Goal: Information Seeking & Learning: Learn about a topic

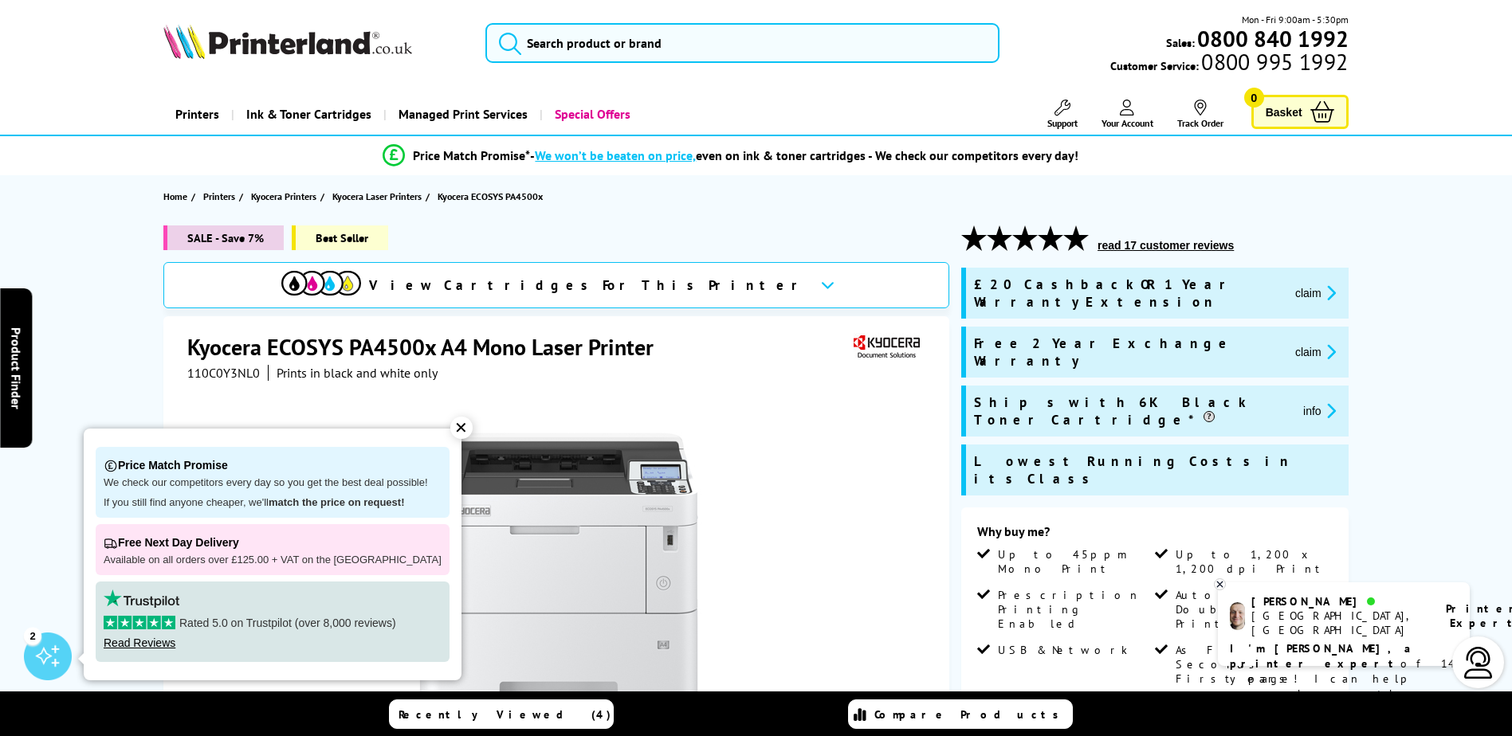
click at [1290, 343] on button "claim" at bounding box center [1315, 352] width 50 height 18
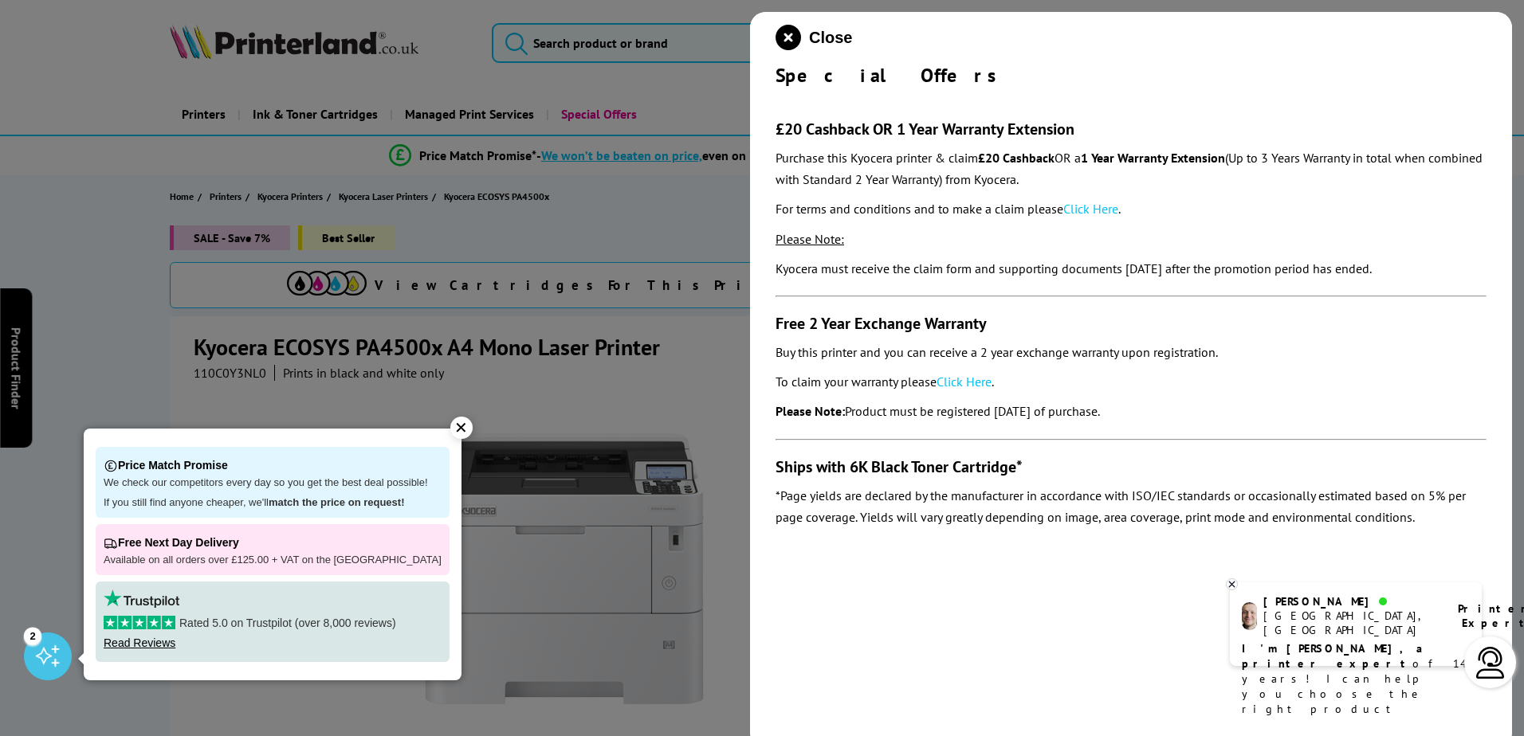
drag, startPoint x: 786, startPoint y: 129, endPoint x: 1089, endPoint y: 143, distance: 303.1
click at [1089, 143] on section "£20 Cashback OR 1 Year Warranty Extension Purchase this Kyocera printer & claim…" at bounding box center [1130, 312] width 711 height 449
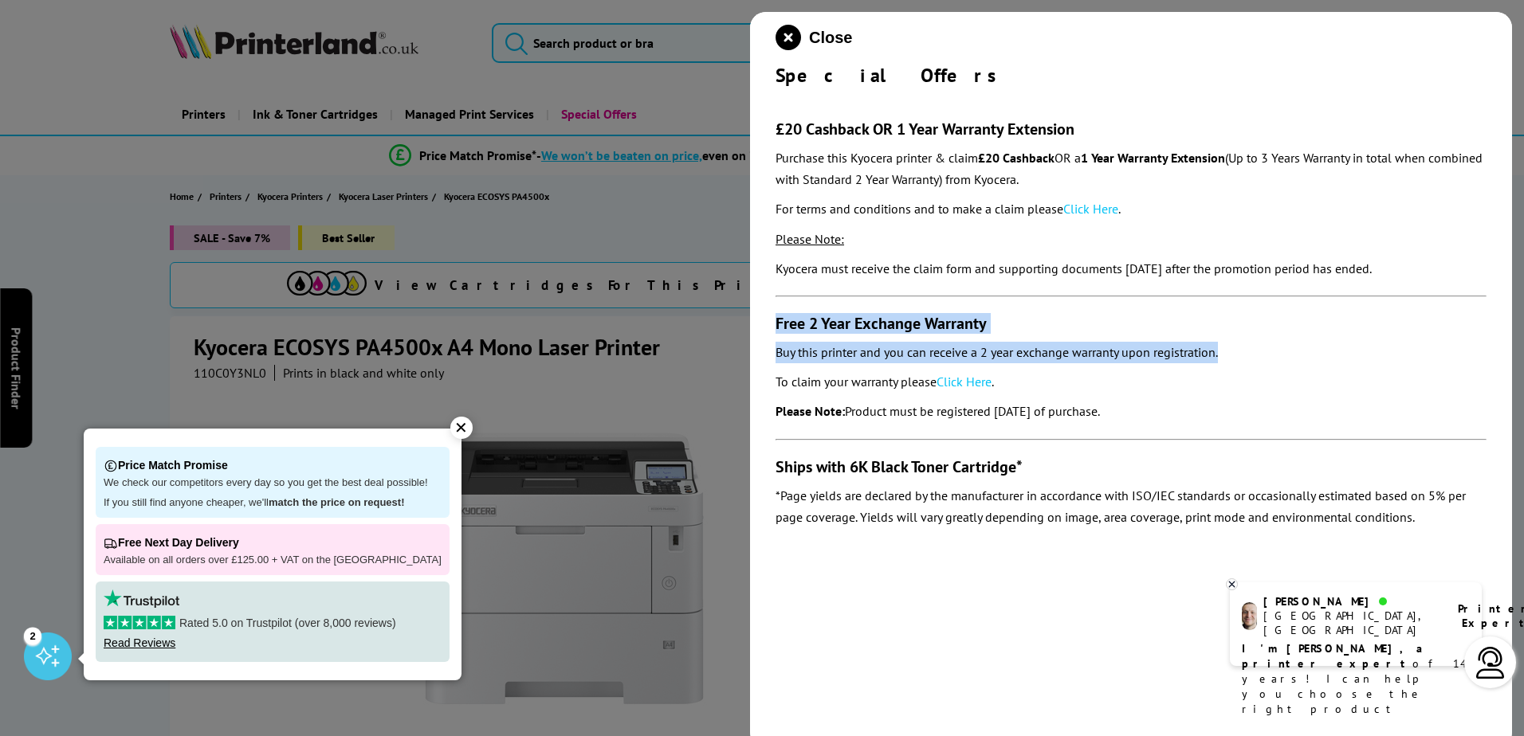
drag, startPoint x: 772, startPoint y: 319, endPoint x: 1268, endPoint y: 358, distance: 497.2
click at [1268, 358] on div "Close Special Offers £20 Cashback OR 1 Year Warranty Extension Purchase this Ky…" at bounding box center [1131, 380] width 762 height 736
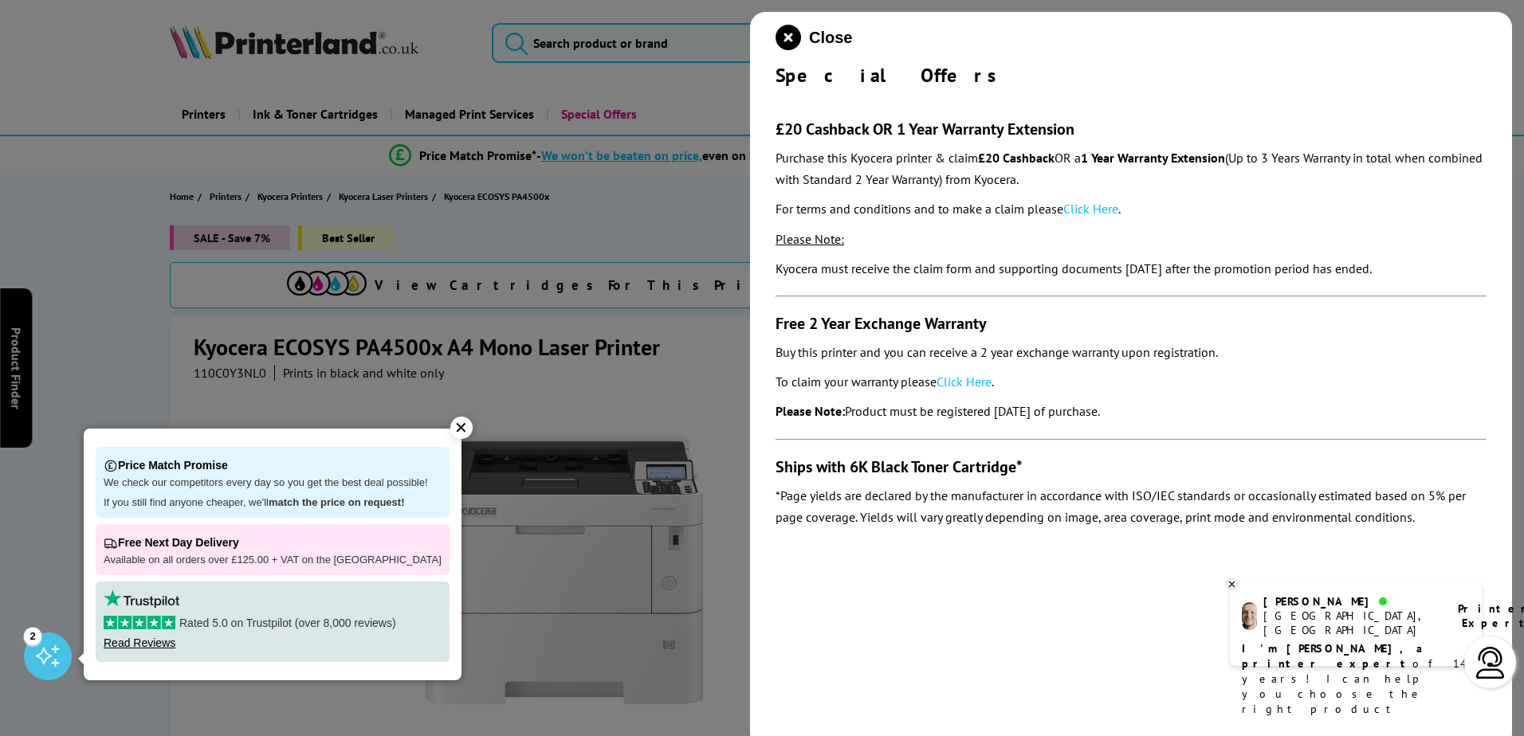
drag, startPoint x: 1268, startPoint y: 358, endPoint x: 1220, endPoint y: 390, distance: 57.9
click at [1220, 390] on p "To claim your warranty please Click Here ." at bounding box center [1130, 382] width 711 height 22
click at [782, 29] on icon "close modal" at bounding box center [787, 37] width 25 height 25
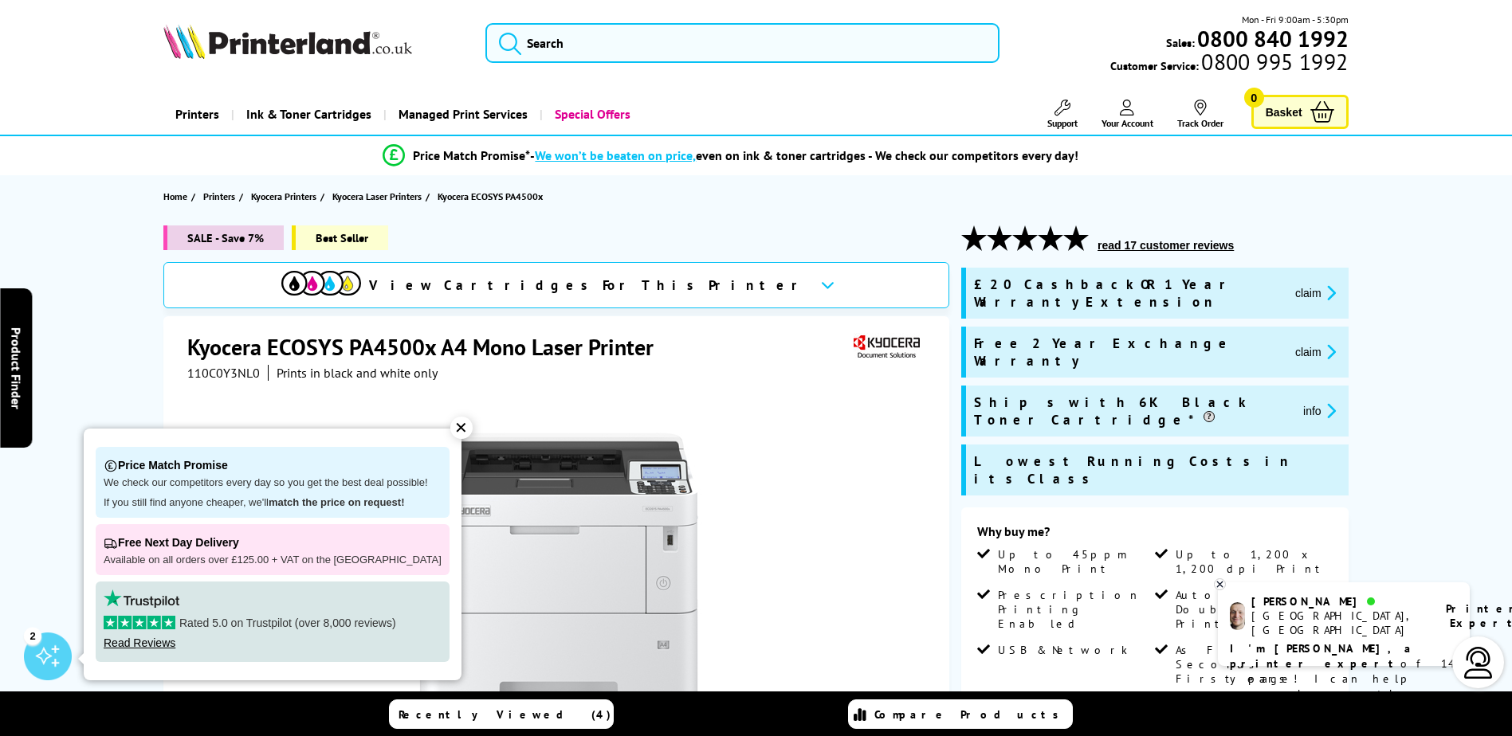
scroll to position [106, 0]
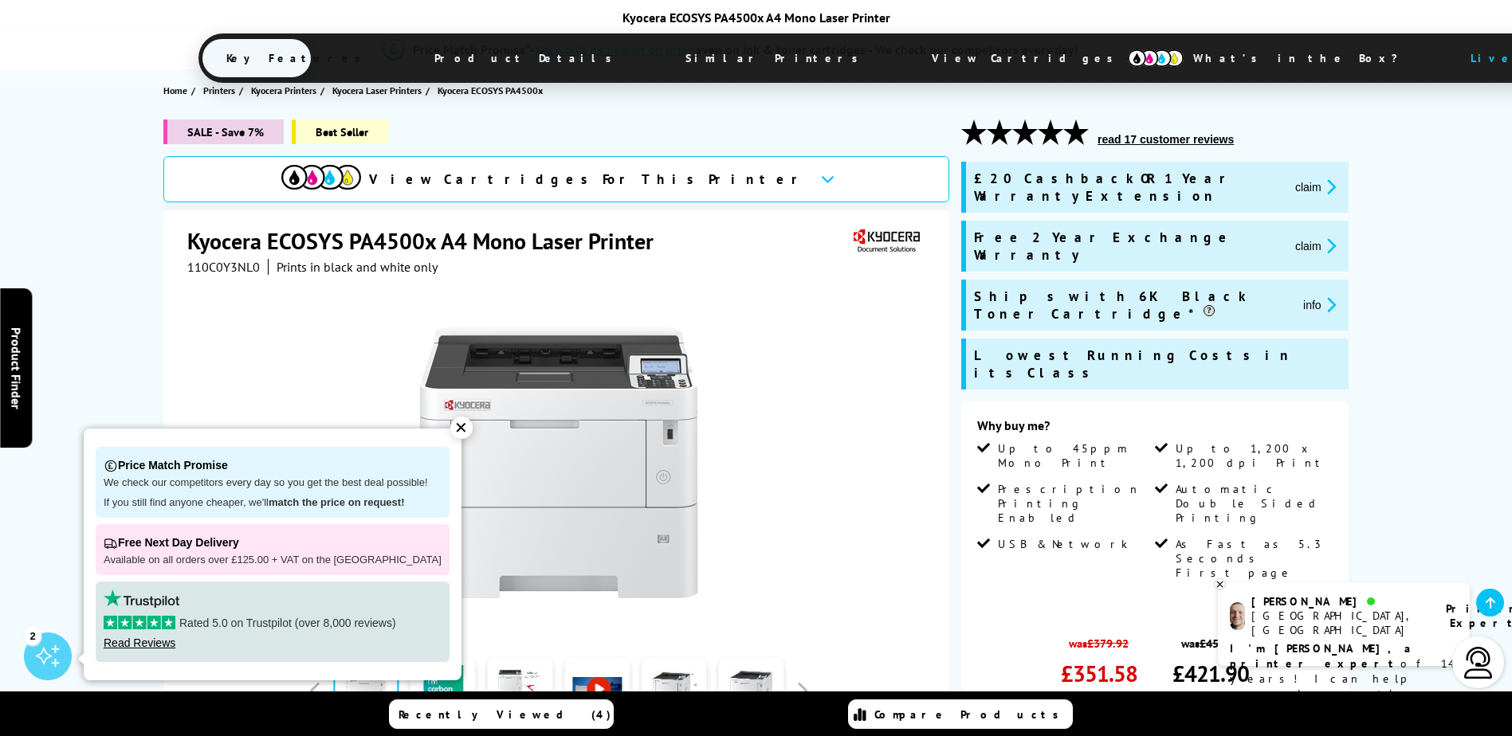
scroll to position [3045, 0]
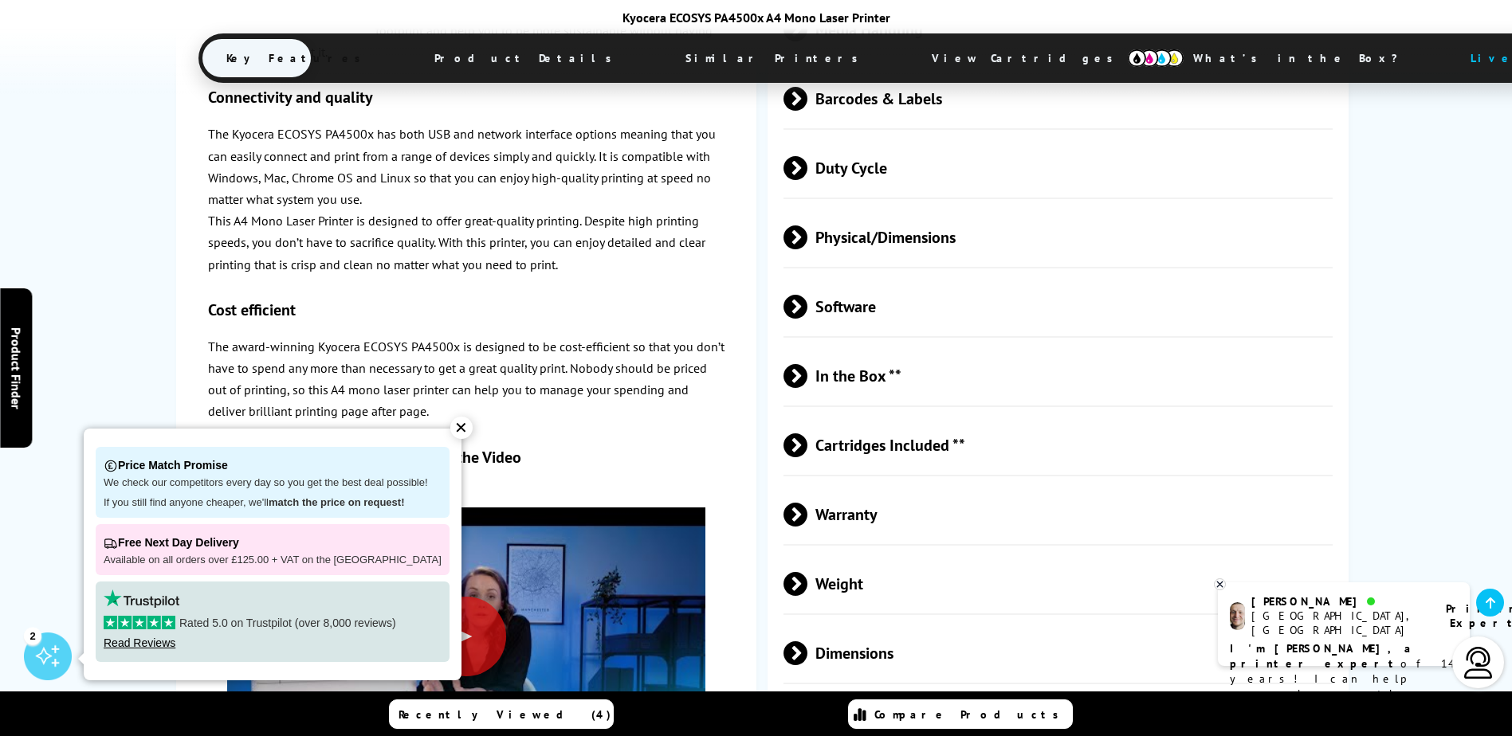
click at [813, 484] on span "Warranty" at bounding box center [1058, 514] width 550 height 60
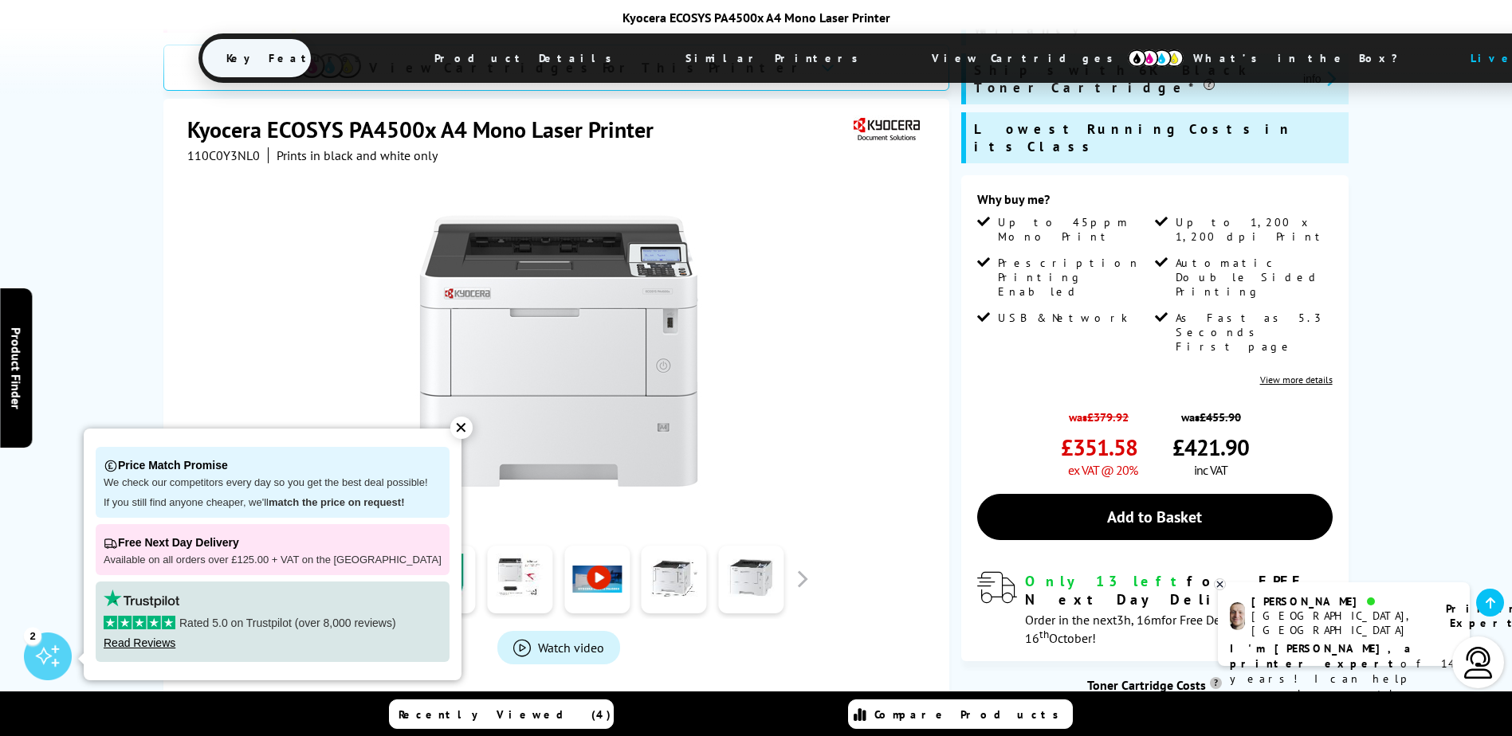
scroll to position [0, 0]
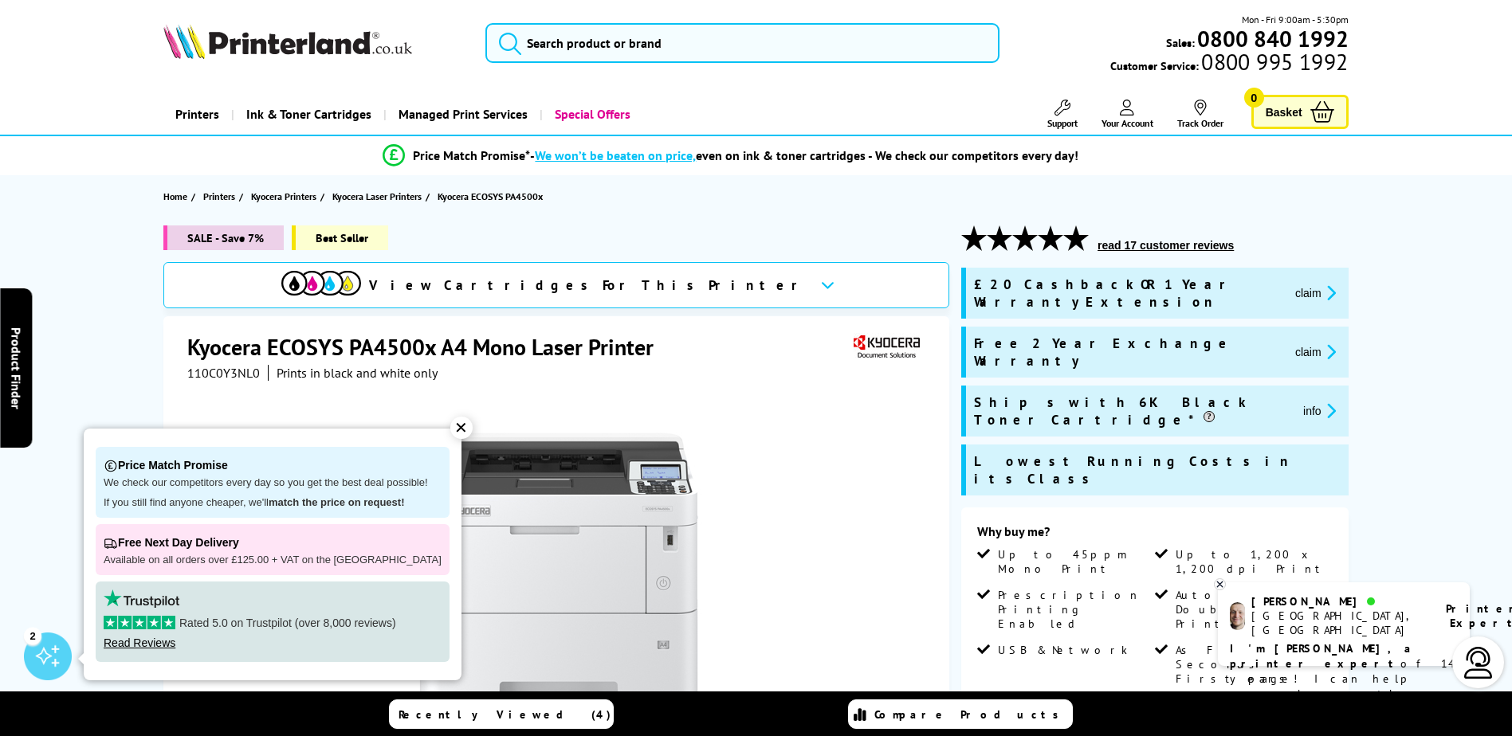
click at [1133, 335] on span "Free 2 Year Exchange Warranty" at bounding box center [1128, 352] width 308 height 35
click at [1321, 343] on icon "promo-description" at bounding box center [1328, 351] width 14 height 17
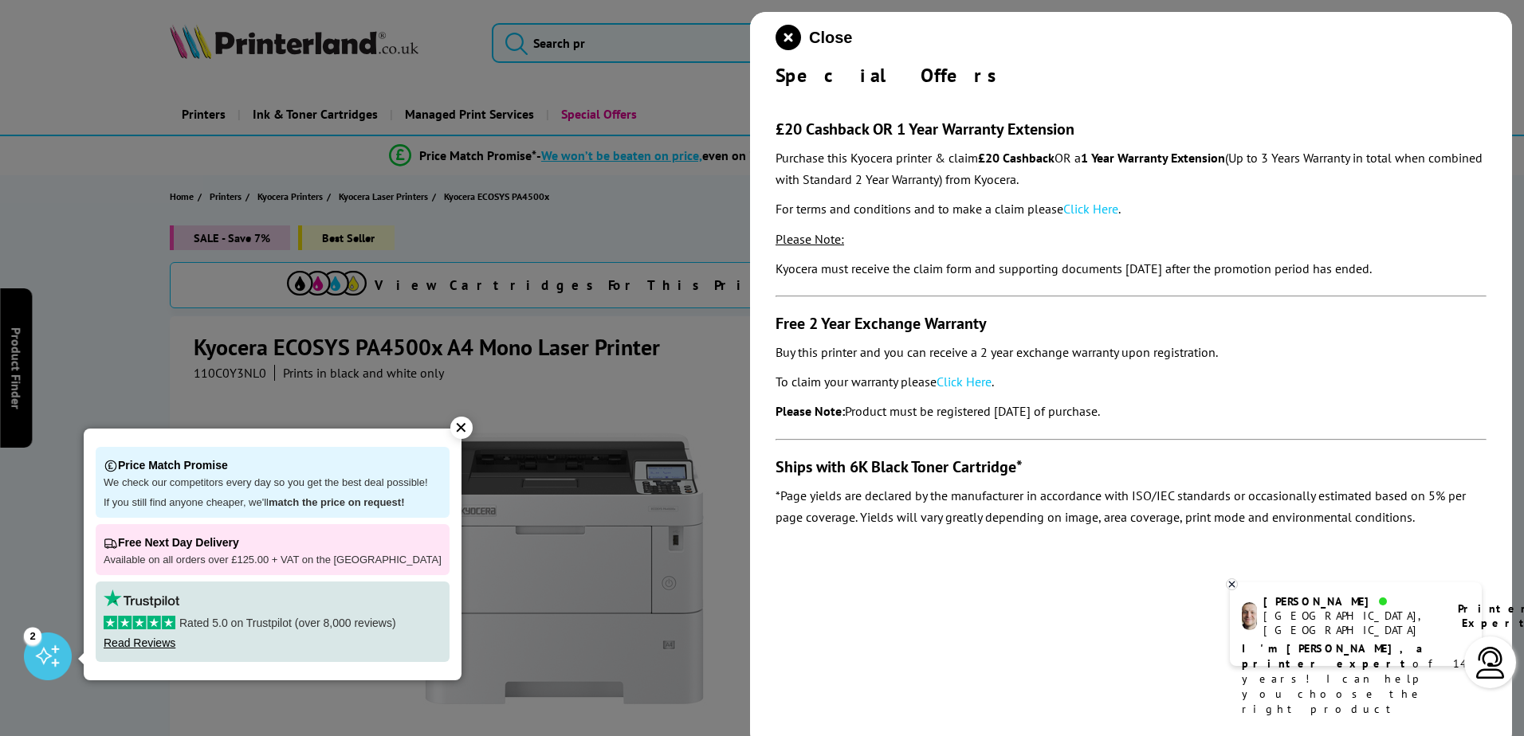
drag, startPoint x: 776, startPoint y: 153, endPoint x: 1446, endPoint y: 175, distance: 670.5
click at [1446, 175] on p "Purchase this Kyocera printer & claim £20 Cashback OR a 1 Year Warranty Extensi…" at bounding box center [1130, 168] width 711 height 43
drag, startPoint x: 1446, startPoint y: 175, endPoint x: 1351, endPoint y: 253, distance: 122.8
click at [1351, 253] on section "£20 Cashback OR 1 Year Warranty Extension Purchase this Kyocera printer & claim…" at bounding box center [1130, 312] width 711 height 449
drag, startPoint x: 1127, startPoint y: 178, endPoint x: 758, endPoint y: 160, distance: 369.4
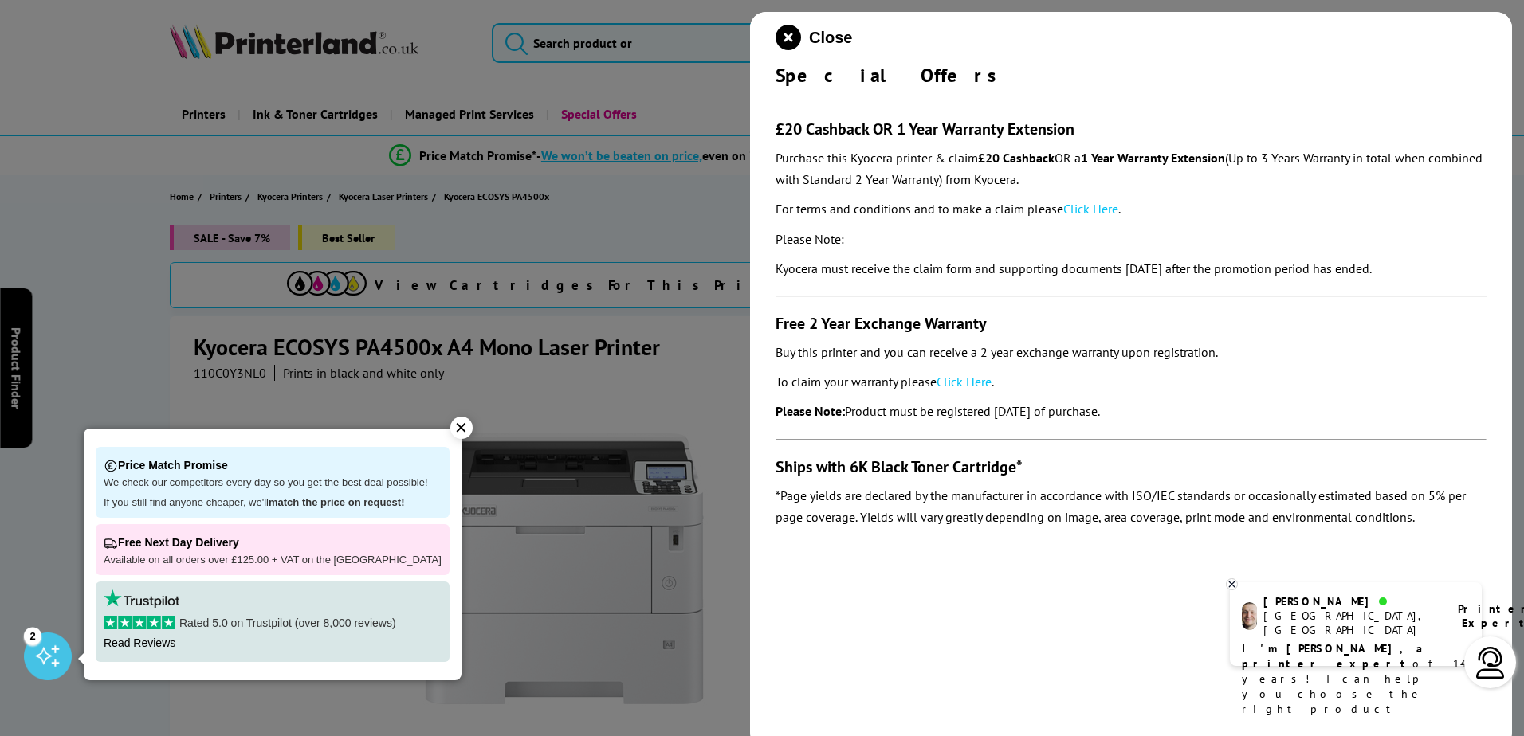
click at [758, 162] on div "Close Special Offers £20 Cashback OR 1 Year Warranty Extension Purchase this Ky…" at bounding box center [1131, 380] width 762 height 736
drag, startPoint x: 979, startPoint y: 351, endPoint x: 1222, endPoint y: 414, distance: 250.9
click at [1222, 414] on section "£20 Cashback OR 1 Year Warranty Extension Purchase this Kyocera printer & claim…" at bounding box center [1130, 312] width 711 height 449
drag, startPoint x: 1222, startPoint y: 414, endPoint x: 1208, endPoint y: 414, distance: 14.3
click at [1234, 407] on p "Please Note: Product must be registered [DATE] of purchase." at bounding box center [1130, 412] width 711 height 22
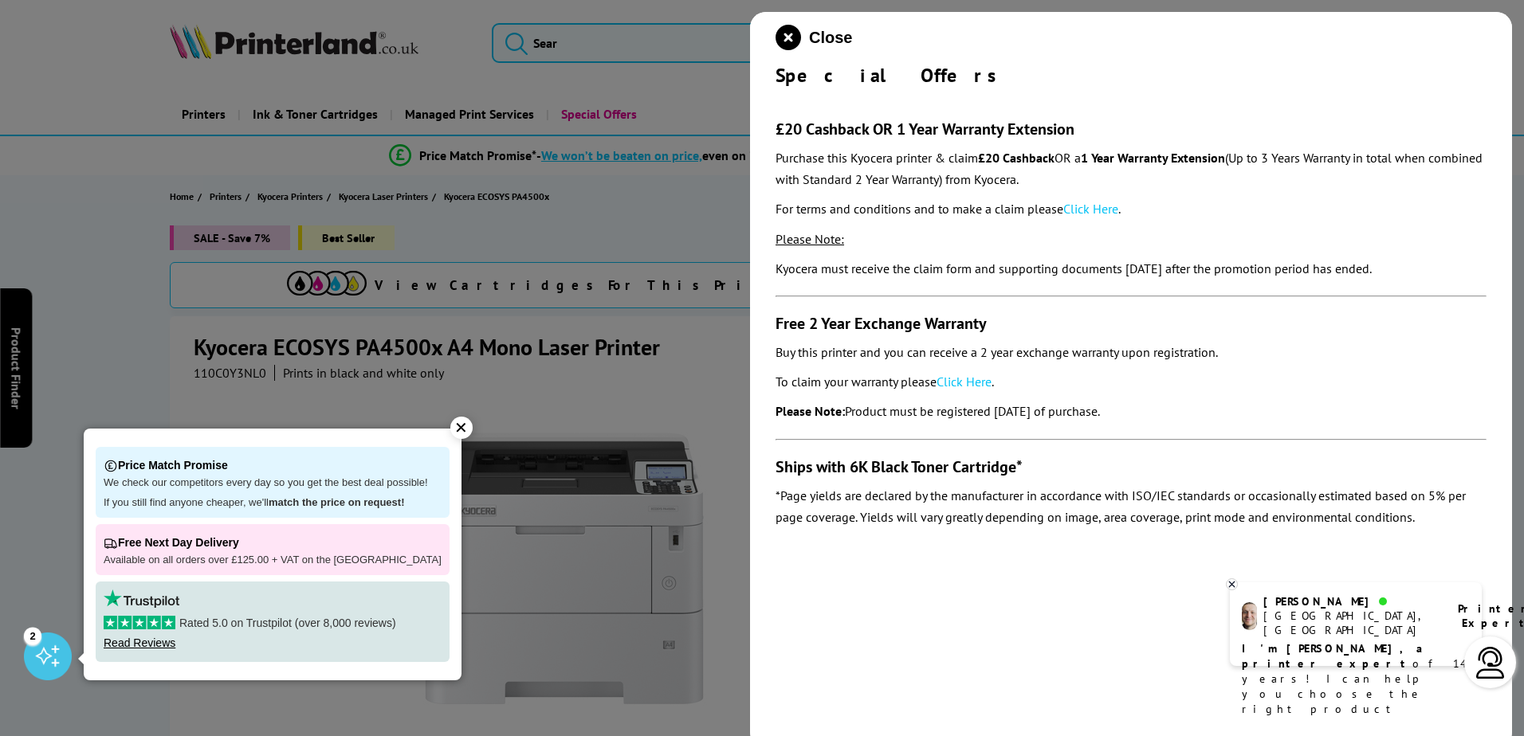
click at [1230, 583] on icon at bounding box center [1231, 585] width 10 height 12
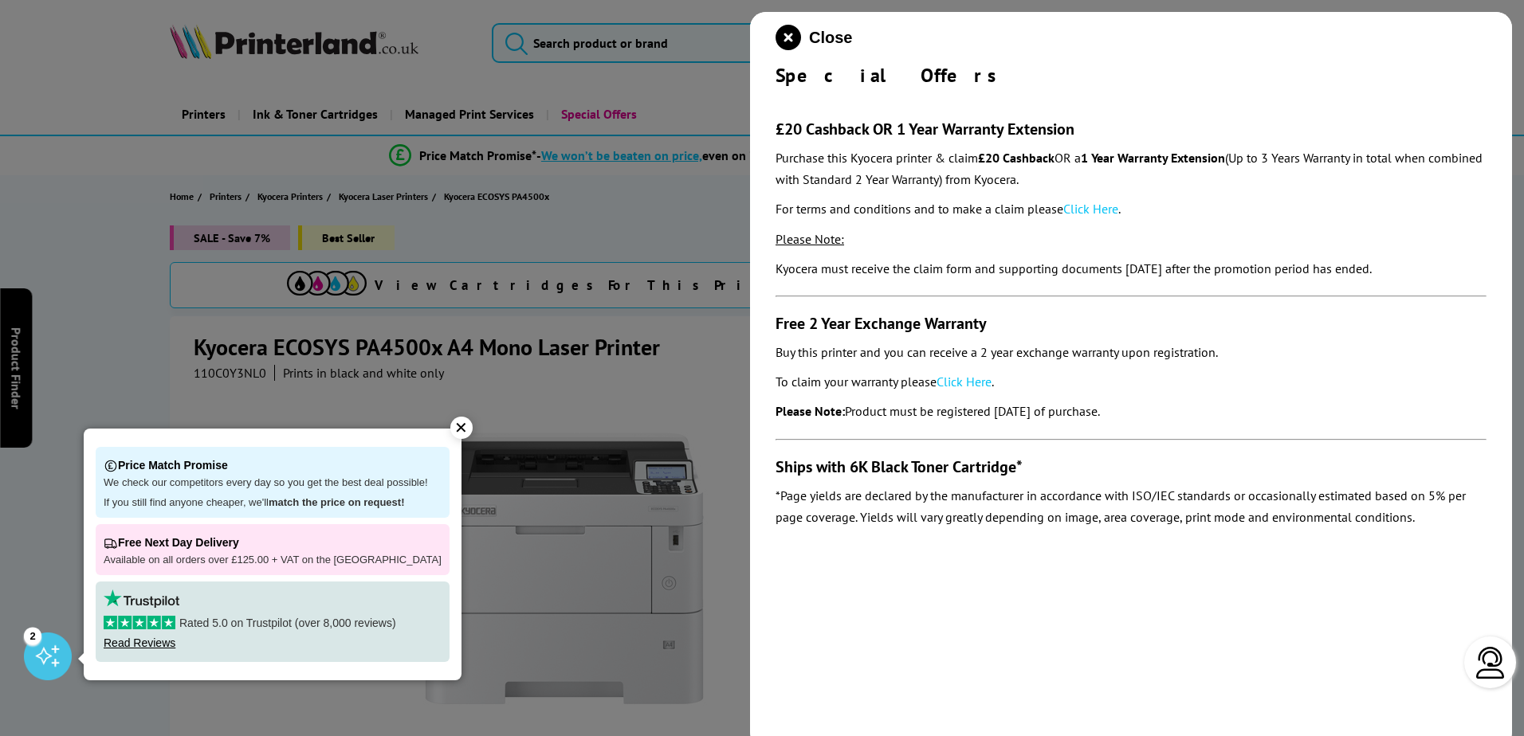
click at [453, 429] on div "✕" at bounding box center [461, 428] width 22 height 22
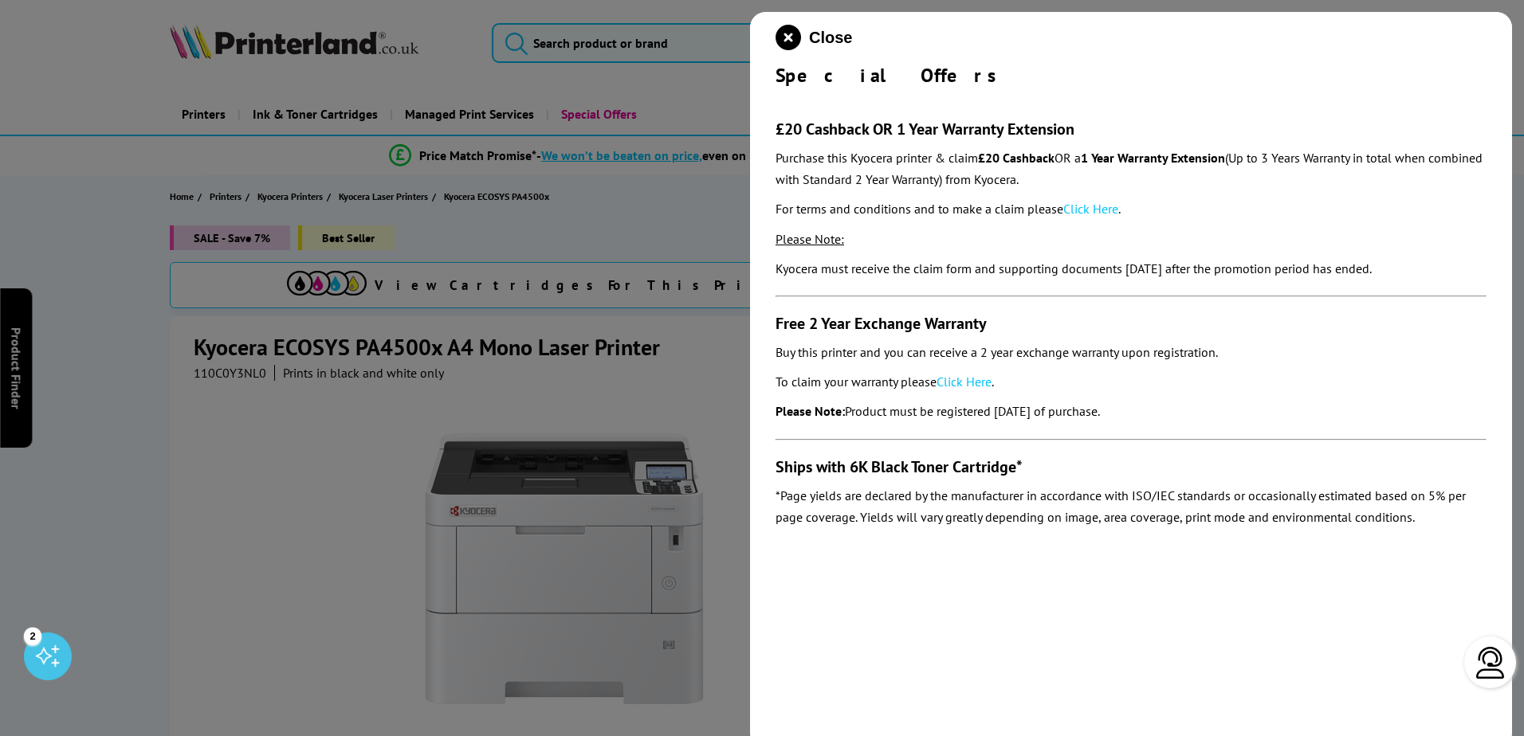
drag, startPoint x: 456, startPoint y: 378, endPoint x: 201, endPoint y: 350, distance: 256.5
click at [194, 350] on div at bounding box center [762, 368] width 1524 height 736
drag, startPoint x: 195, startPoint y: 341, endPoint x: 466, endPoint y: 370, distance: 272.4
click at [466, 370] on div at bounding box center [762, 368] width 1524 height 736
drag, startPoint x: 1179, startPoint y: 416, endPoint x: 772, endPoint y: 311, distance: 419.8
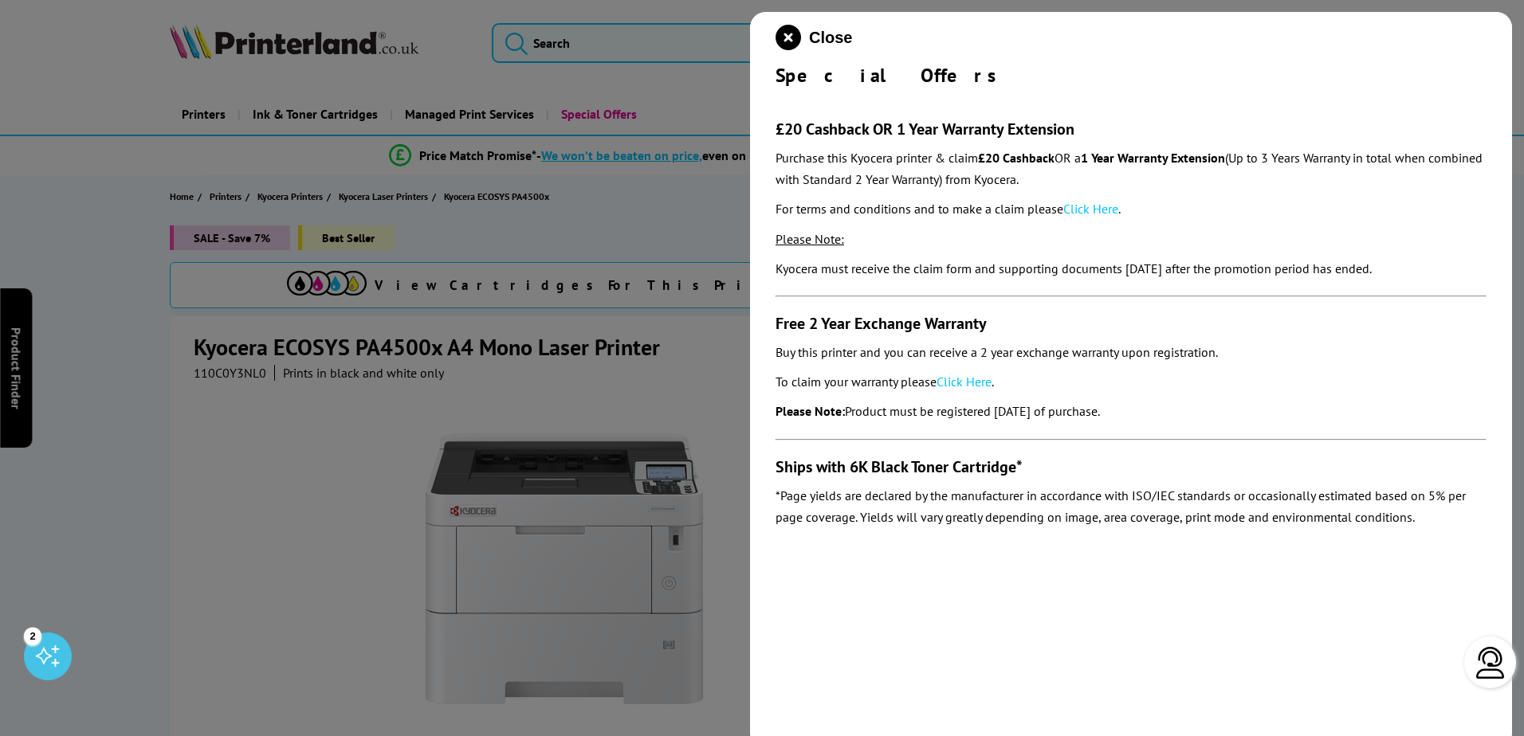
click at [772, 311] on div "Close Special Offers £20 Cashback OR 1 Year Warranty Extension Purchase this Ky…" at bounding box center [1131, 380] width 762 height 736
drag, startPoint x: 772, startPoint y: 311, endPoint x: 780, endPoint y: 323, distance: 14.4
click at [780, 323] on h3 "Free 2 Year Exchange Warranty" at bounding box center [1130, 323] width 711 height 21
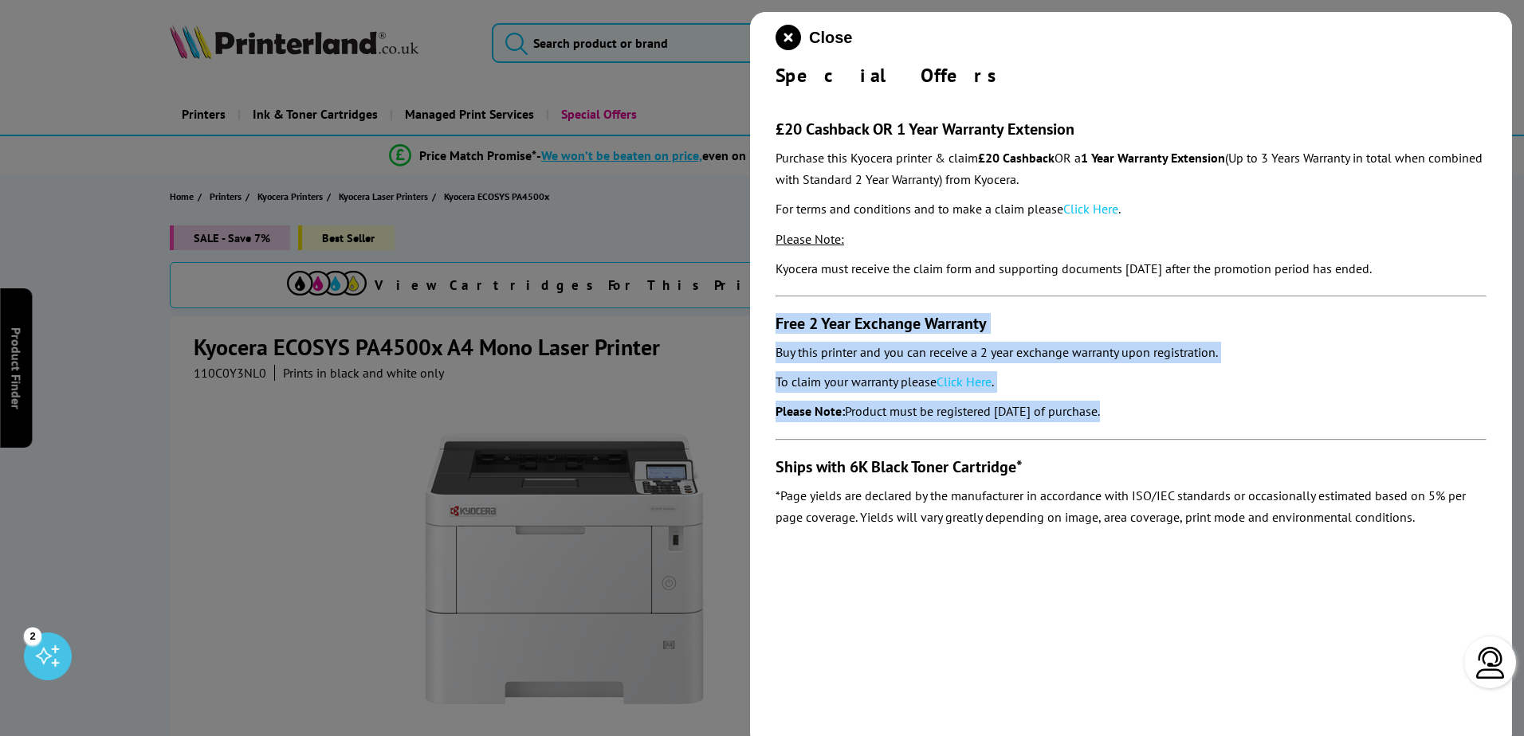
drag, startPoint x: 779, startPoint y: 323, endPoint x: 1168, endPoint y: 418, distance: 401.0
click at [1168, 418] on section "£20 Cashback OR 1 Year Warranty Extension Purchase this Kyocera printer & claim…" at bounding box center [1130, 312] width 711 height 449
click at [1367, 414] on p "Please Note: Product must be registered [DATE] of purchase." at bounding box center [1130, 412] width 711 height 22
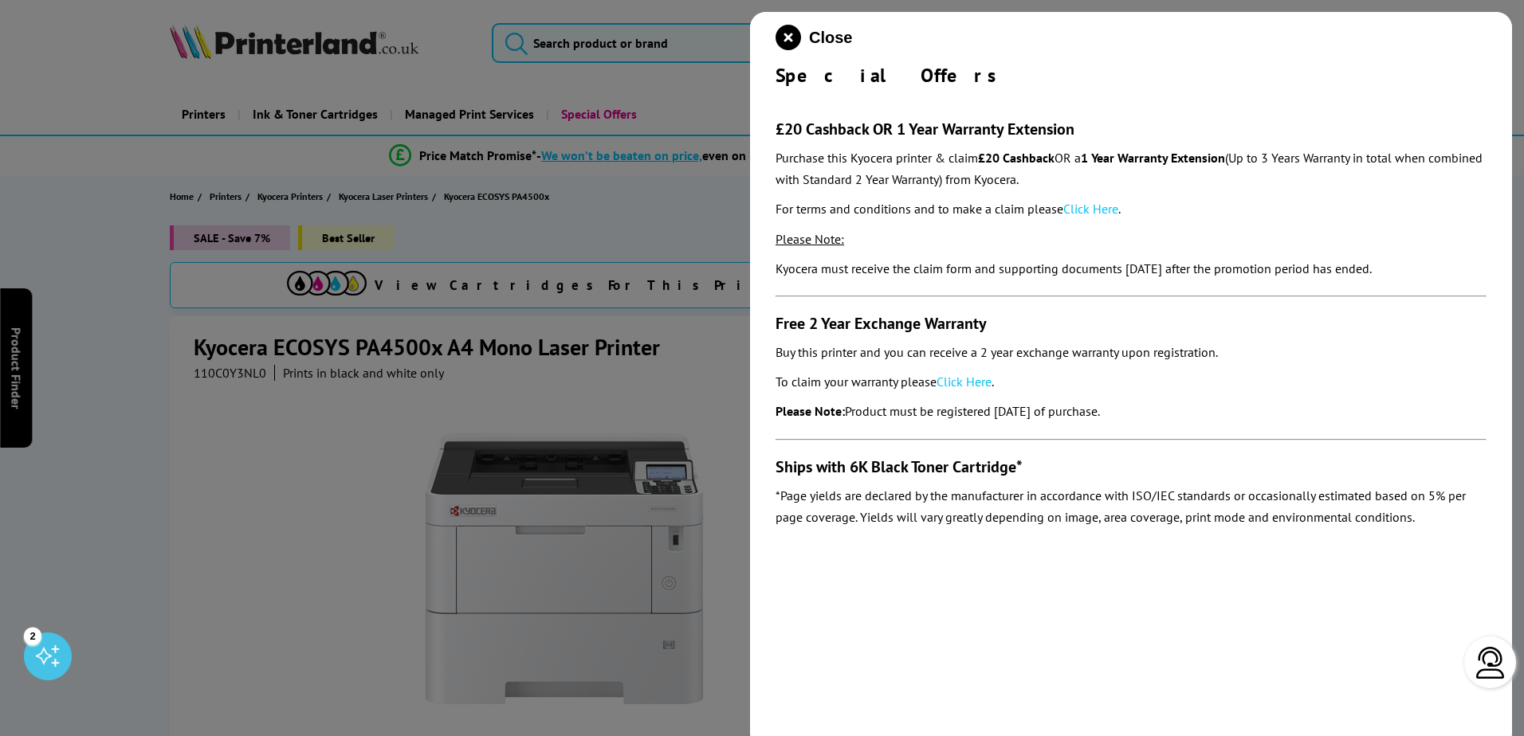
drag, startPoint x: 1177, startPoint y: 410, endPoint x: 772, endPoint y: 315, distance: 415.9
click at [772, 315] on div "Close Special Offers £20 Cashback OR 1 Year Warranty Extension Purchase this Ky…" at bounding box center [1131, 380] width 762 height 736
drag, startPoint x: 772, startPoint y: 315, endPoint x: 778, endPoint y: 321, distance: 8.5
click at [778, 321] on h3 "Free 2 Year Exchange Warranty" at bounding box center [1130, 323] width 711 height 21
drag, startPoint x: 776, startPoint y: 318, endPoint x: 1163, endPoint y: 413, distance: 397.9
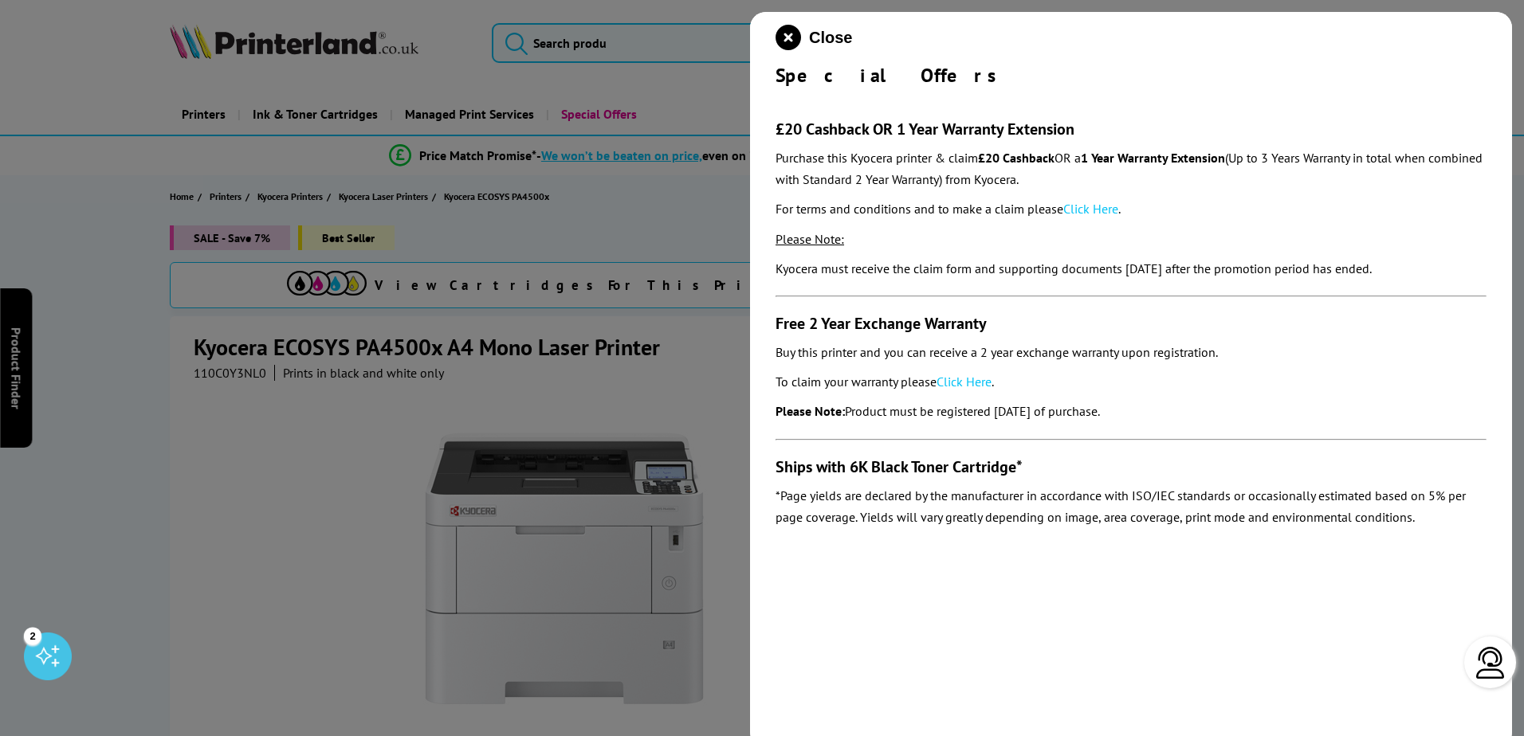
click at [1163, 413] on section "£20 Cashback OR 1 Year Warranty Extension Purchase this Kyocera printer & claim…" at bounding box center [1130, 312] width 711 height 449
click at [1164, 413] on p "Please Note: Product must be registered [DATE] of purchase." at bounding box center [1130, 412] width 711 height 22
drag, startPoint x: 1095, startPoint y: 159, endPoint x: 1394, endPoint y: 163, distance: 299.6
click at [1394, 163] on p "Purchase this Kyocera printer & claim £20 Cashback OR a 1 Year Warranty Extensi…" at bounding box center [1130, 168] width 711 height 43
drag, startPoint x: 1088, startPoint y: 154, endPoint x: 1237, endPoint y: 151, distance: 149.0
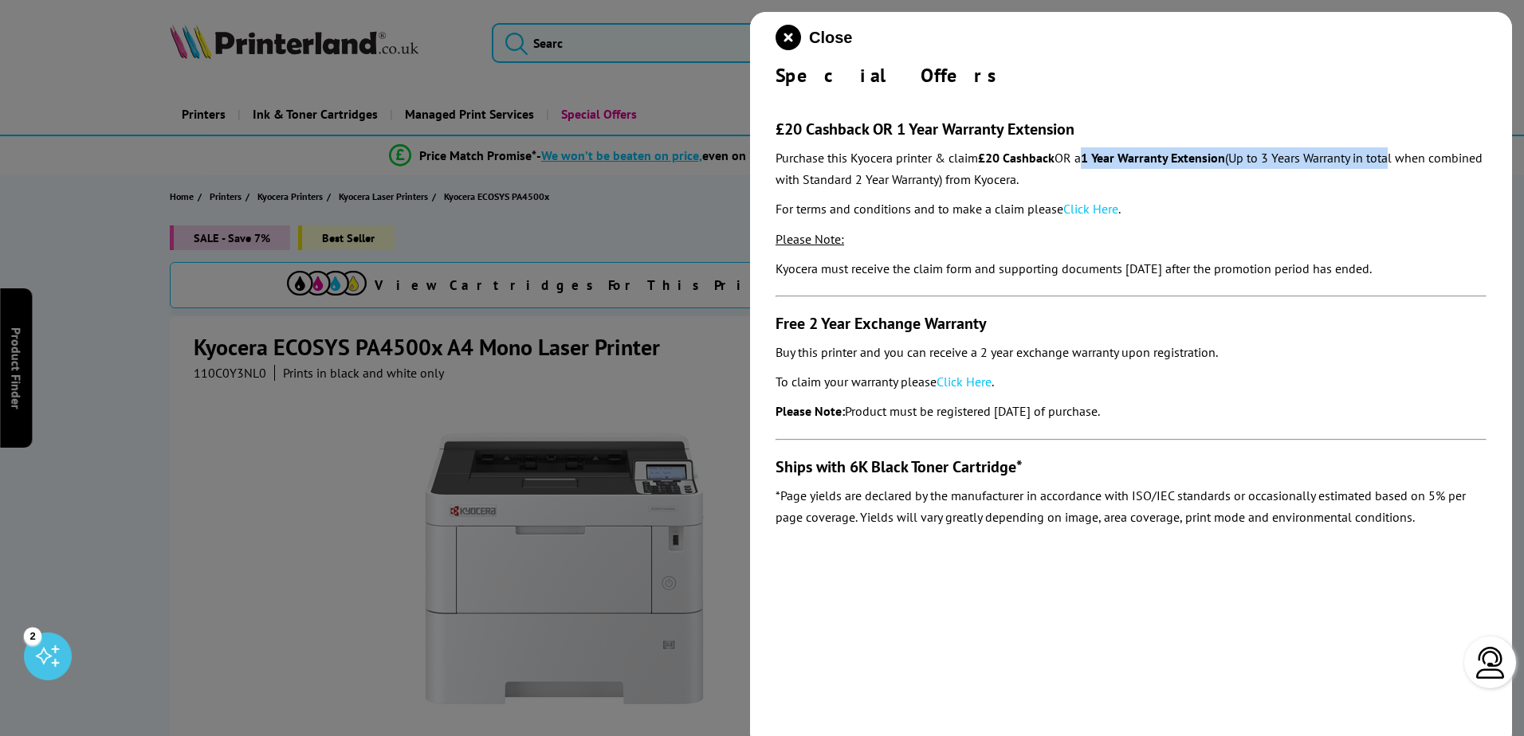
click at [1237, 151] on p "Purchase this Kyocera printer & claim £20 Cashback OR a 1 Year Warranty Extensi…" at bounding box center [1130, 168] width 711 height 43
click at [793, 29] on icon "close modal" at bounding box center [787, 37] width 25 height 25
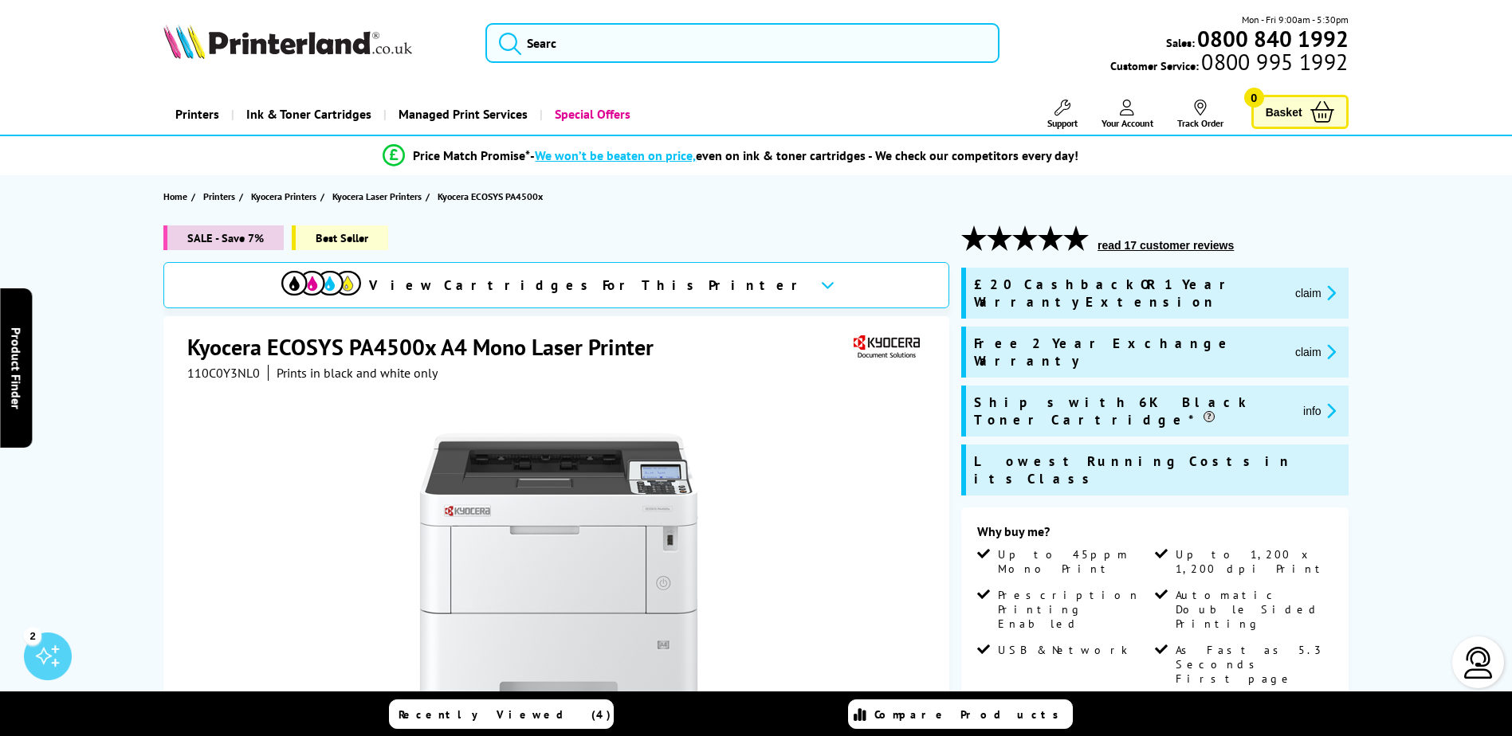
scroll to position [3045, 0]
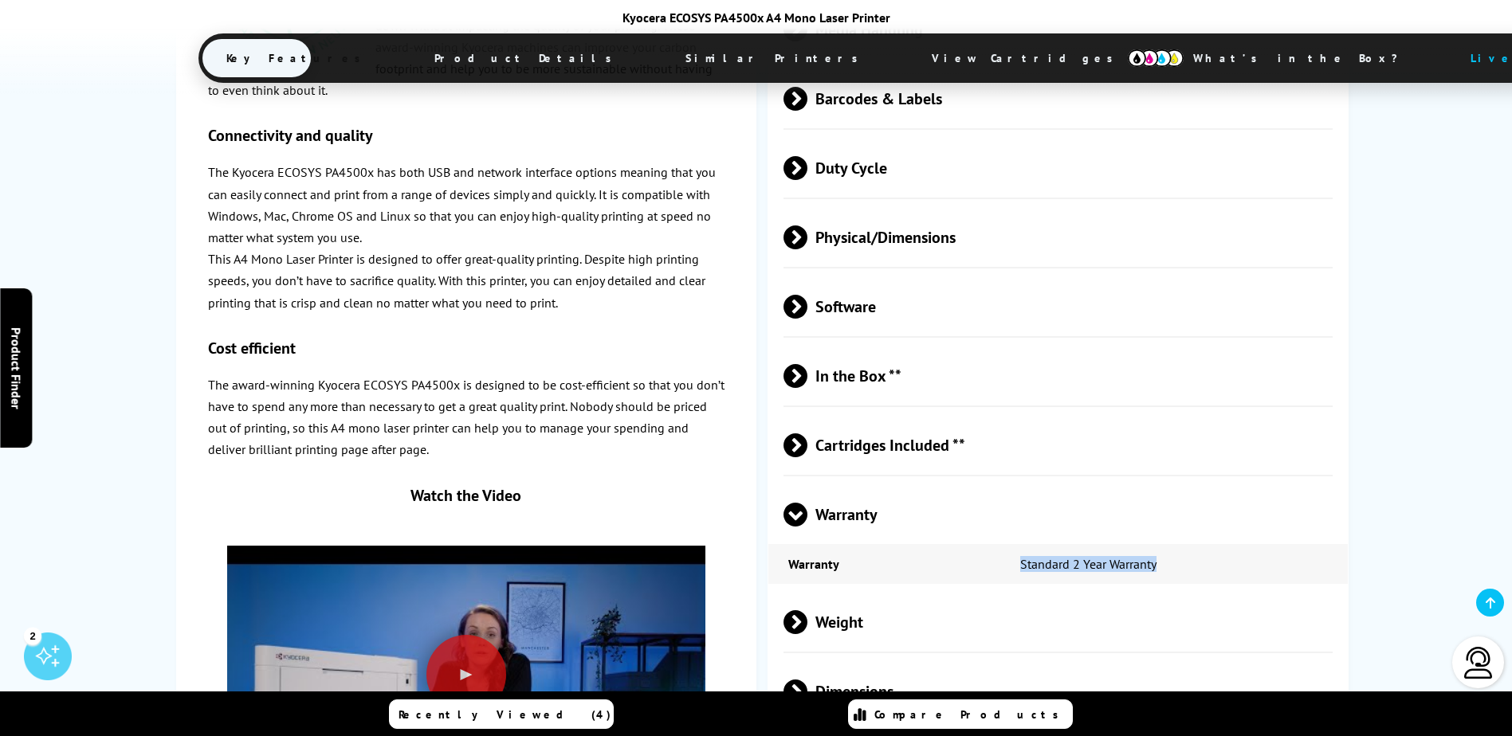
drag, startPoint x: 1010, startPoint y: 422, endPoint x: 1250, endPoint y: 415, distance: 240.0
click at [1250, 544] on td "Standard 2 Year Warranty" at bounding box center [1173, 564] width 347 height 40
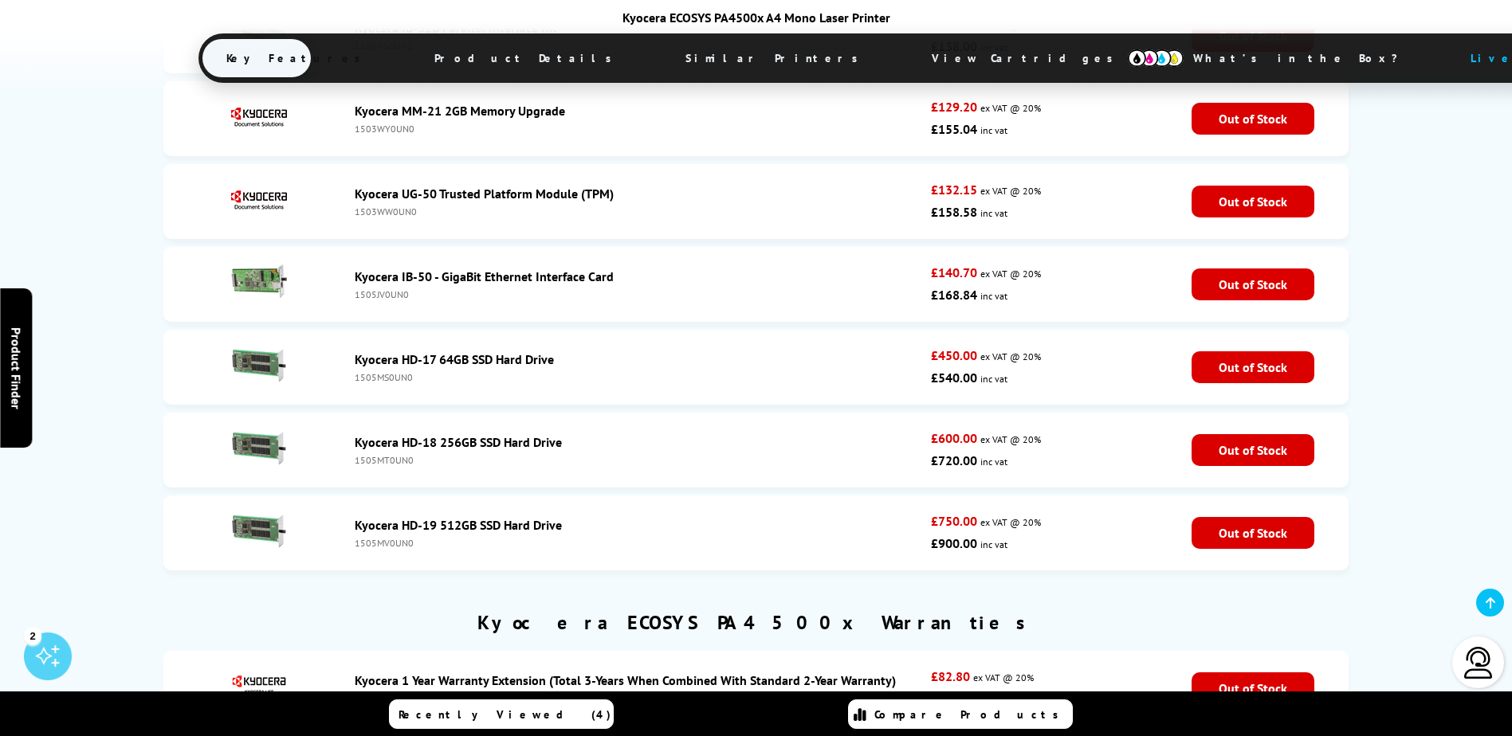
scroll to position [5952, 0]
